Goal: Find specific page/section: Find specific page/section

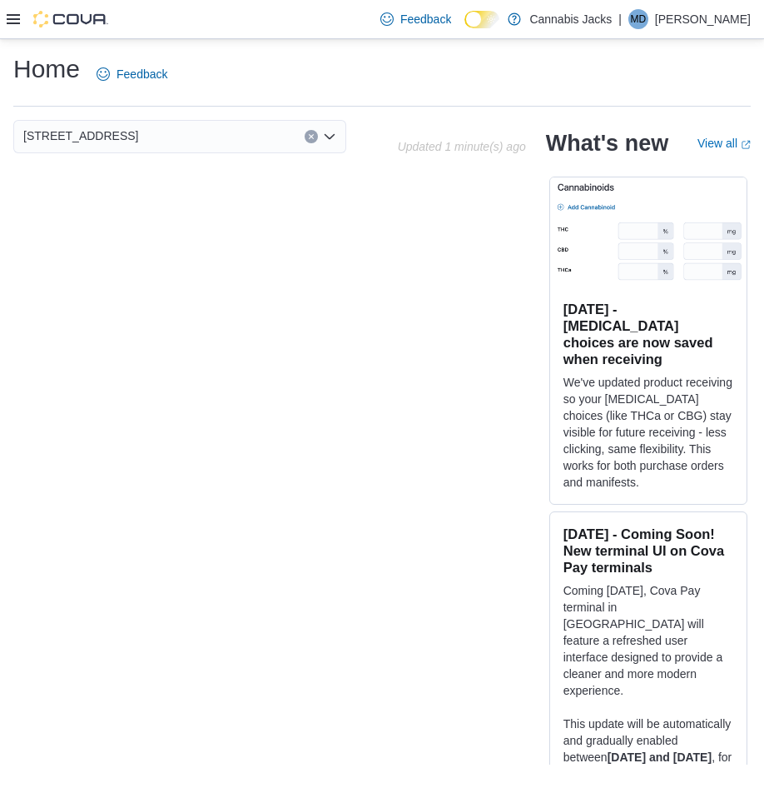
click at [13, 17] on icon at bounding box center [13, 18] width 13 height 13
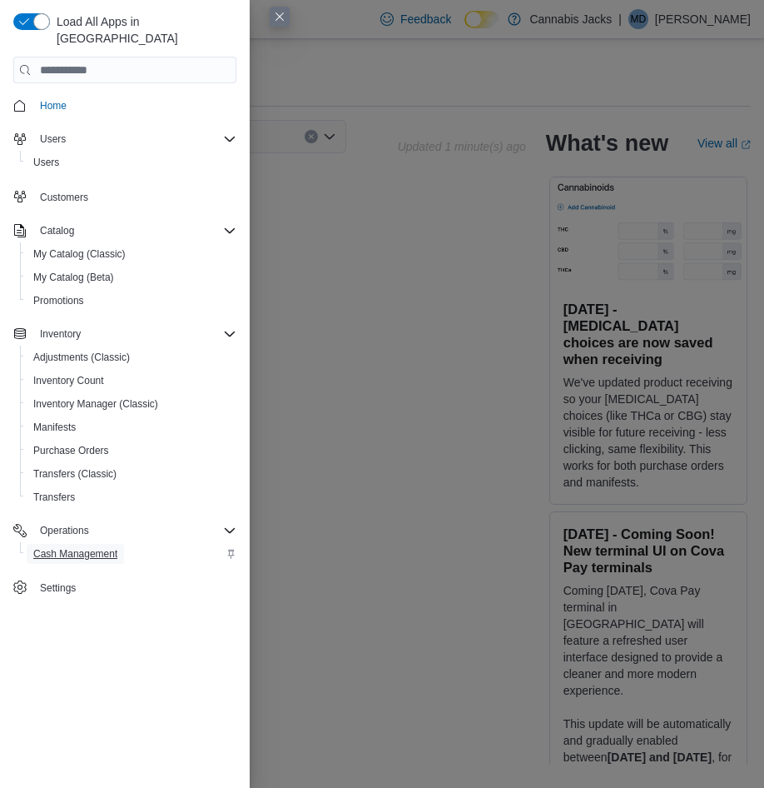
click at [77, 544] on span "Cash Management" at bounding box center [75, 554] width 84 height 20
